Goal: Information Seeking & Learning: Understand process/instructions

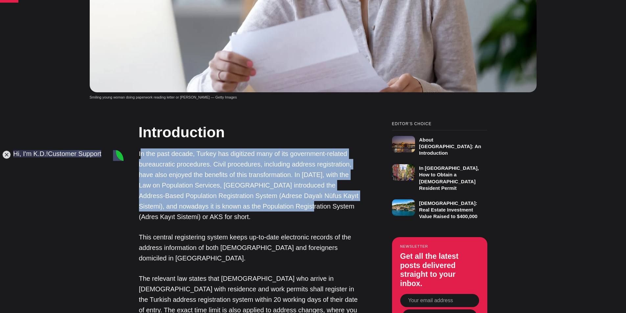
drag, startPoint x: 141, startPoint y: 115, endPoint x: 269, endPoint y: 166, distance: 137.9
click at [269, 166] on p "In the past decade, Turkey has digitized many of its government-related bureauc…" at bounding box center [249, 186] width 220 height 74
copy p "n the past decade, Turkey has digitized many of its government-related bureaucr…"
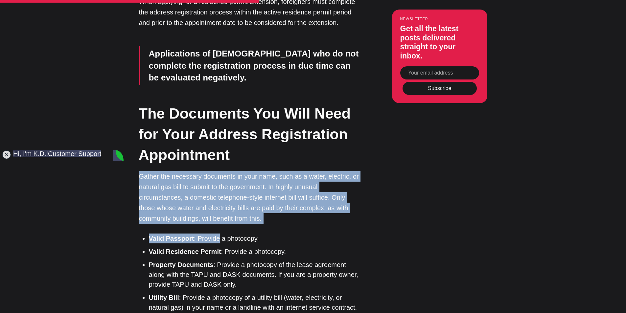
scroll to position [1399, 0]
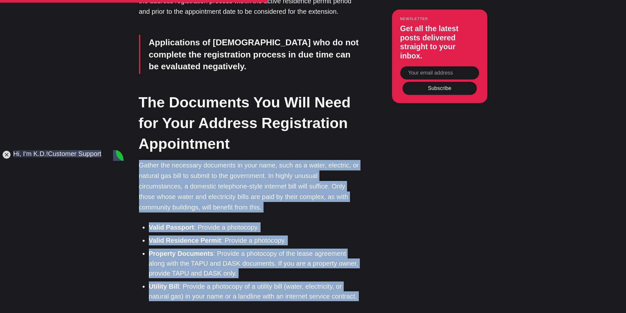
drag, startPoint x: 138, startPoint y: 106, endPoint x: 217, endPoint y: 257, distance: 170.1
copy div "Gather the necessary documents in your name, such as a water, electric, or natu…"
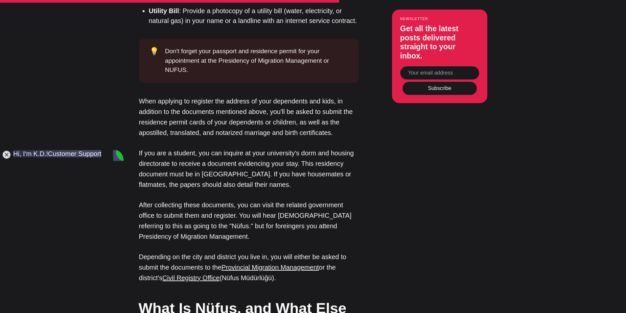
scroll to position [1686, 0]
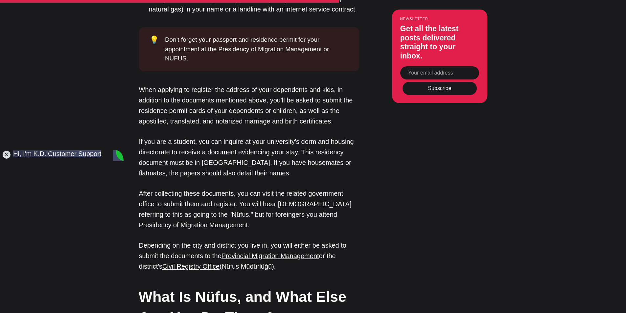
drag, startPoint x: 137, startPoint y: 246, endPoint x: 150, endPoint y: 248, distance: 12.6
click at [150, 248] on div "Editor’s Choice About [GEOGRAPHIC_DATA]: An Introduction In [GEOGRAPHIC_DATA], …" at bounding box center [312, 142] width 411 height 2608
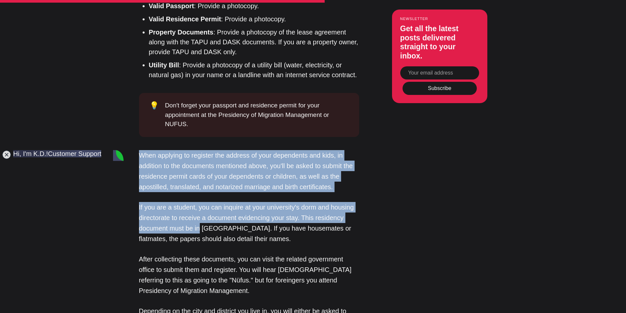
scroll to position [1653, 0]
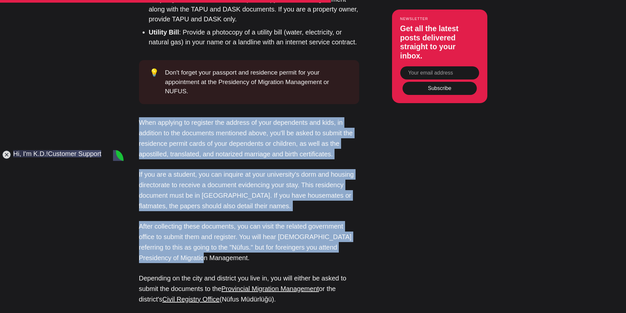
drag, startPoint x: 138, startPoint y: 98, endPoint x: 203, endPoint y: 166, distance: 93.9
click at [203, 166] on div "Editor’s Choice About [GEOGRAPHIC_DATA]: An Introduction In [GEOGRAPHIC_DATA], …" at bounding box center [312, 175] width 411 height 2608
copy div "When applying to register the address of your dependents and kids, in addition …"
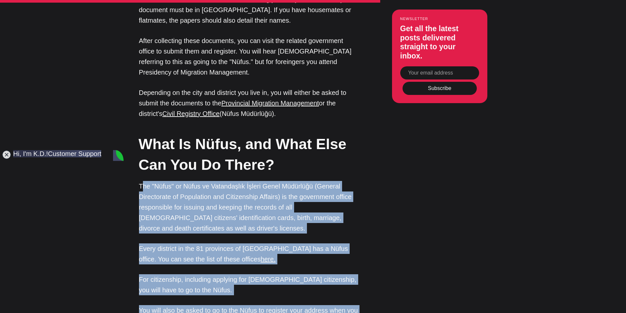
scroll to position [1850, 0]
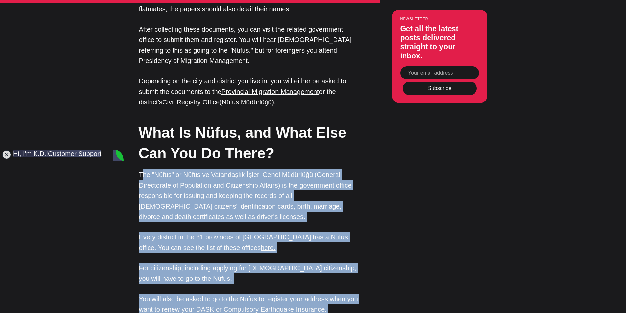
drag, startPoint x: 143, startPoint y: 215, endPoint x: 240, endPoint y: 248, distance: 102.4
copy div "he "Nüfus" or Nüfus ve Vatandaşlık İşleri Genel Müdürlüğü (General Directorate …"
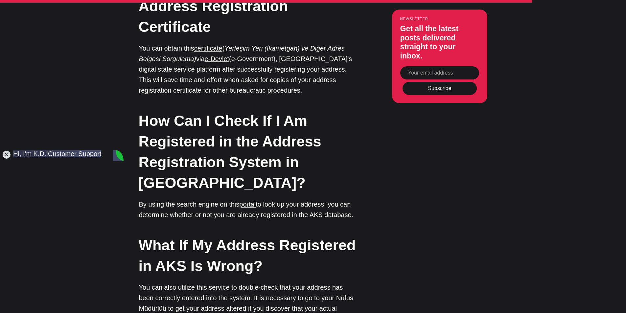
scroll to position [2656, 0]
